Goal: Obtain resource: Download file/media

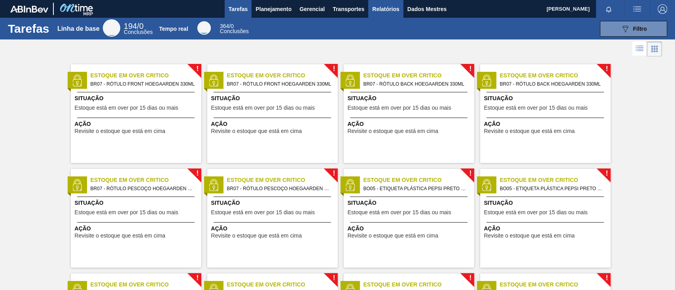
click at [388, 11] on font "Relatórios" at bounding box center [385, 9] width 27 height 6
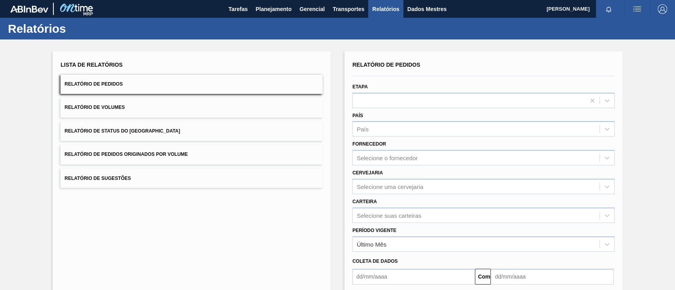
click at [209, 155] on button "Relatório de Pedidos Originados por Volume" at bounding box center [191, 154] width 262 height 19
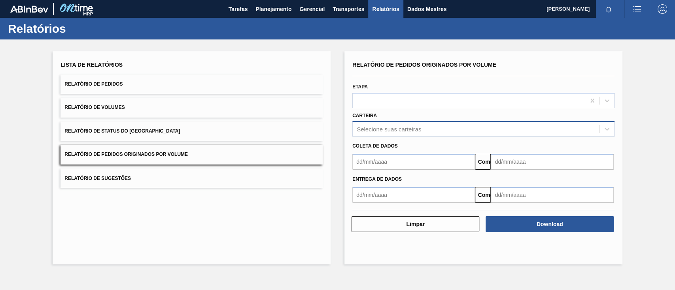
click at [365, 134] on div "Selecione suas carteiras" at bounding box center [476, 129] width 247 height 11
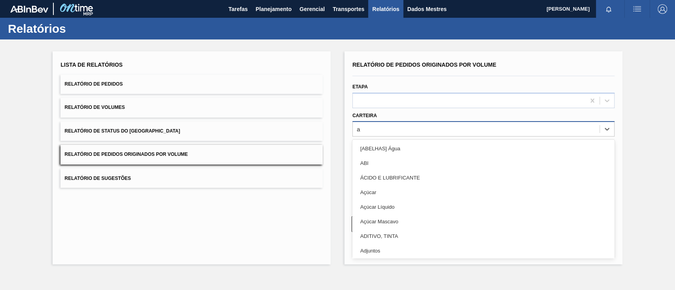
type input "aç"
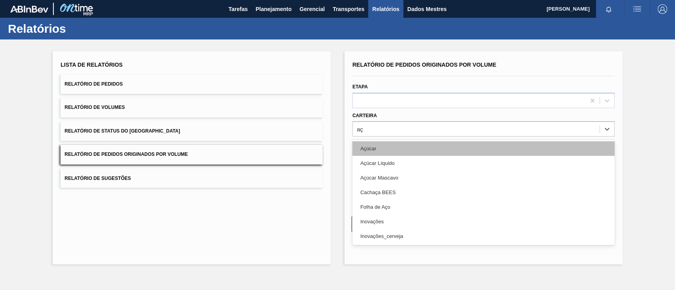
click at [360, 149] on font "Açúcar" at bounding box center [368, 149] width 16 height 6
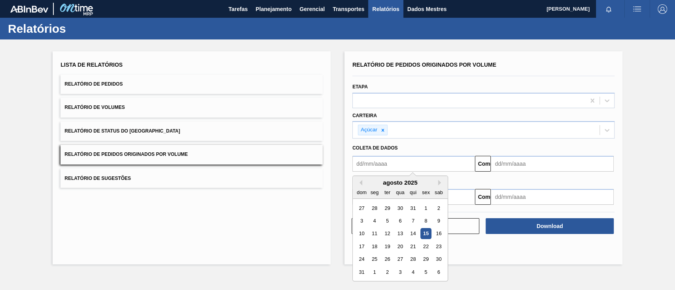
click at [400, 167] on input "text" at bounding box center [413, 164] width 123 height 16
click at [425, 212] on div "1" at bounding box center [425, 208] width 11 height 11
type input "[DATE]"
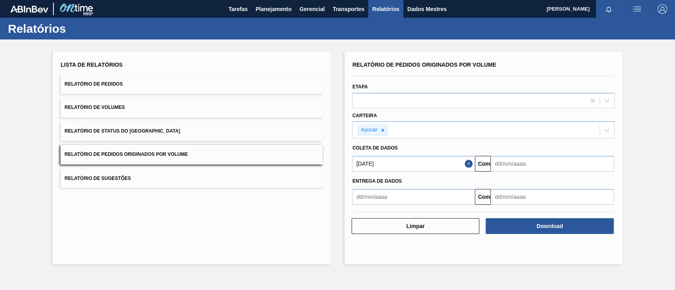
click at [515, 168] on input "text" at bounding box center [551, 164] width 123 height 16
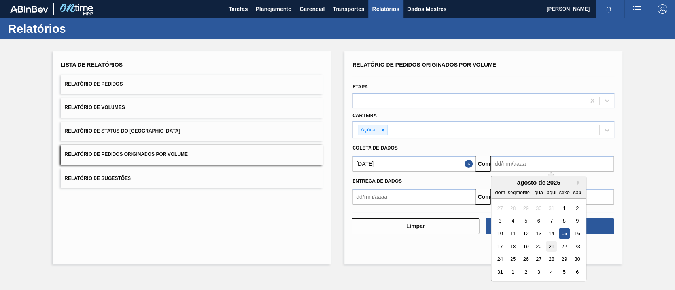
click at [553, 247] on font "21" at bounding box center [552, 247] width 6 height 6
type input "[DATE]"
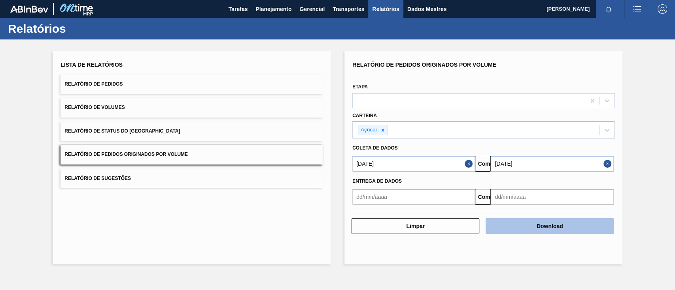
click at [563, 225] on button "Download" at bounding box center [549, 227] width 128 height 16
